Goal: Check status: Check status

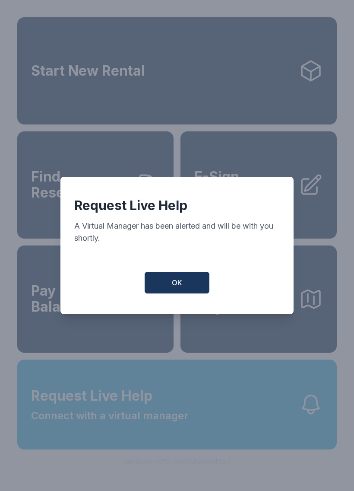
click at [168, 287] on button "OK" at bounding box center [177, 283] width 65 height 22
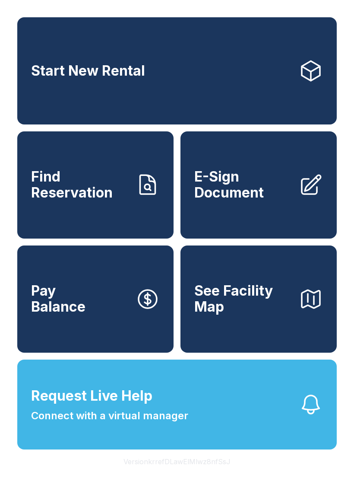
click at [113, 179] on span "Find Reservation" at bounding box center [80, 185] width 98 height 32
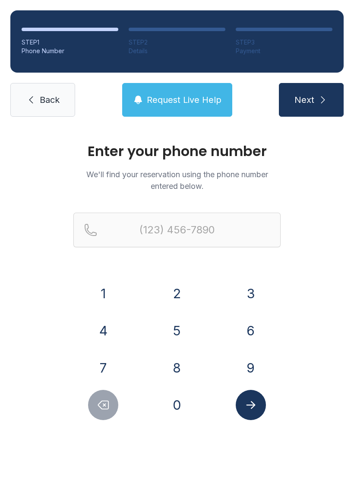
click at [251, 360] on button "9" at bounding box center [251, 368] width 30 height 30
click at [193, 359] on div "8" at bounding box center [177, 368] width 60 height 30
click at [186, 392] on div "0" at bounding box center [177, 405] width 60 height 30
click at [181, 371] on button "8" at bounding box center [177, 368] width 30 height 30
click at [187, 400] on button "0" at bounding box center [177, 405] width 30 height 30
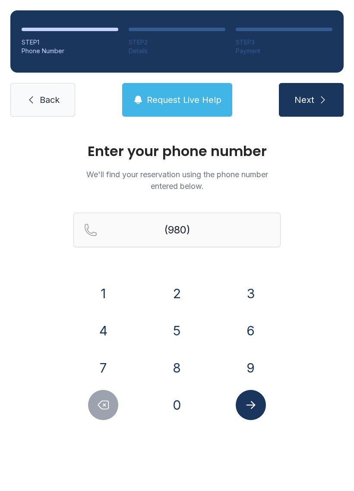
click at [188, 290] on button "2" at bounding box center [177, 293] width 30 height 30
click at [185, 414] on button "0" at bounding box center [177, 405] width 30 height 30
click at [96, 283] on button "1" at bounding box center [103, 293] width 30 height 30
click at [108, 320] on button "4" at bounding box center [103, 330] width 30 height 30
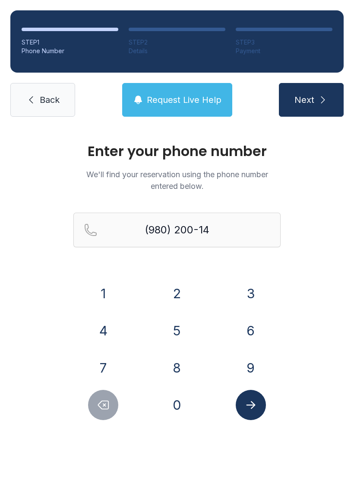
click at [181, 401] on button "0" at bounding box center [177, 405] width 30 height 30
click at [256, 288] on button "3" at bounding box center [251, 293] width 30 height 30
type input "[PHONE_NUMBER]"
click at [261, 416] on button "Submit lookup form" at bounding box center [251, 405] width 30 height 30
